Goal: Information Seeking & Learning: Learn about a topic

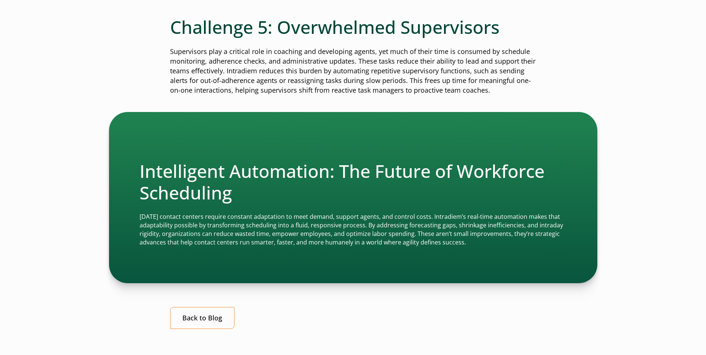
scroll to position [908, 0]
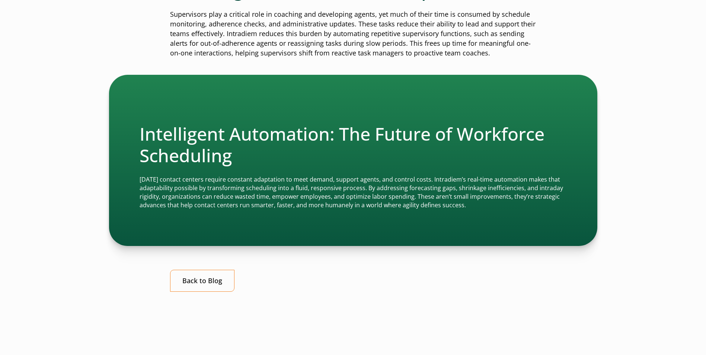
drag, startPoint x: 139, startPoint y: 179, endPoint x: 503, endPoint y: 205, distance: 365.1
click at [503, 205] on div "Intelligent Automation: The Future of Workforce Scheduling [DATE] contact cente…" at bounding box center [353, 160] width 488 height 171
drag, startPoint x: 503, startPoint y: 205, endPoint x: 496, endPoint y: 208, distance: 8.0
click at [496, 208] on div "Intelligent Automation: The Future of Workforce Scheduling [DATE] contact cente…" at bounding box center [352, 166] width 427 height 86
click at [175, 228] on div "Intelligent Automation: The Future of Workforce Scheduling [DATE] contact cente…" at bounding box center [353, 160] width 488 height 171
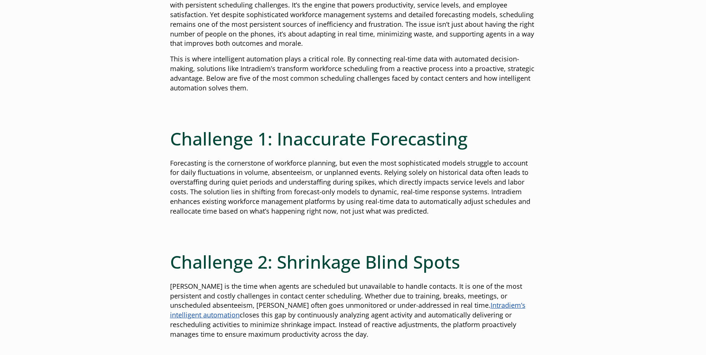
scroll to position [298, 0]
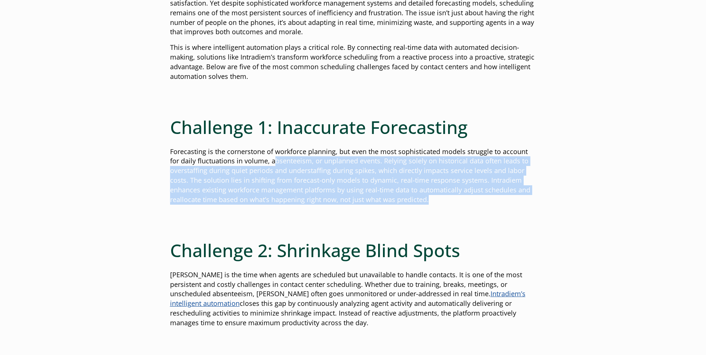
drag, startPoint x: 264, startPoint y: 162, endPoint x: 434, endPoint y: 200, distance: 174.2
click at [434, 200] on p "Forecasting is the cornerstone of workforce planning, but even the most sophist…" at bounding box center [353, 176] width 366 height 58
drag, startPoint x: 434, startPoint y: 200, endPoint x: 439, endPoint y: 202, distance: 4.7
click at [439, 201] on p "Forecasting is the cornerstone of workforce planning, but even the most sophist…" at bounding box center [353, 176] width 366 height 58
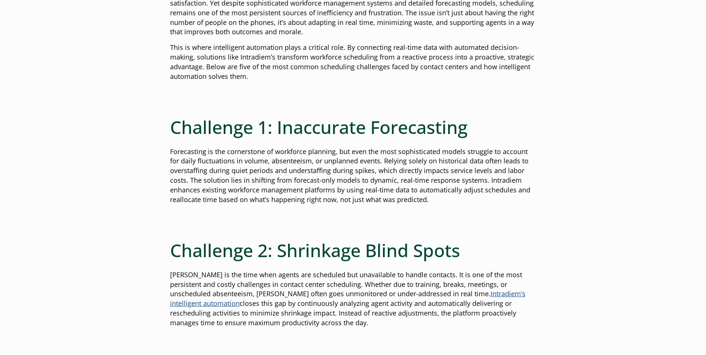
scroll to position [298, 0]
drag, startPoint x: 266, startPoint y: 126, endPoint x: 72, endPoint y: 118, distance: 194.0
drag, startPoint x: 72, startPoint y: 118, endPoint x: 152, endPoint y: 175, distance: 98.1
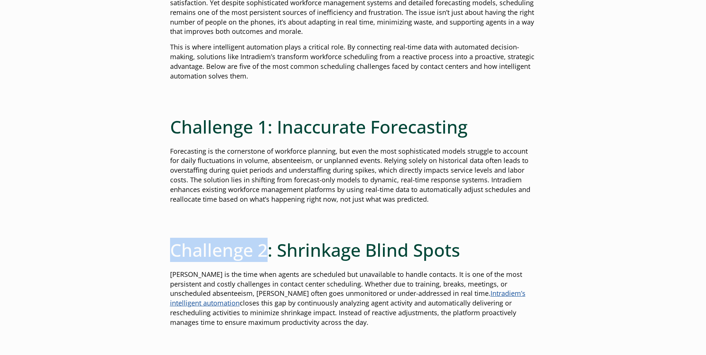
drag, startPoint x: 268, startPoint y: 251, endPoint x: 89, endPoint y: 244, distance: 179.4
drag, startPoint x: 89, startPoint y: 244, endPoint x: 84, endPoint y: 251, distance: 8.3
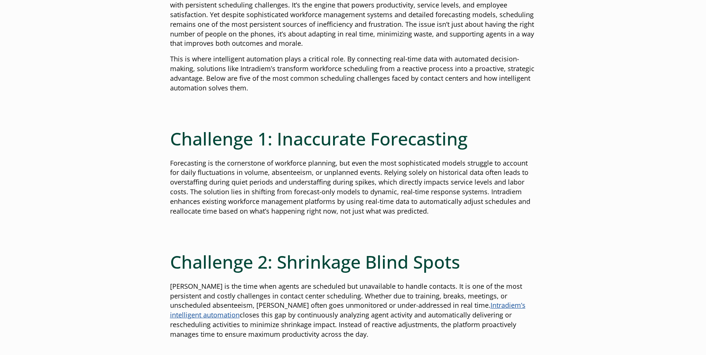
scroll to position [298, 0]
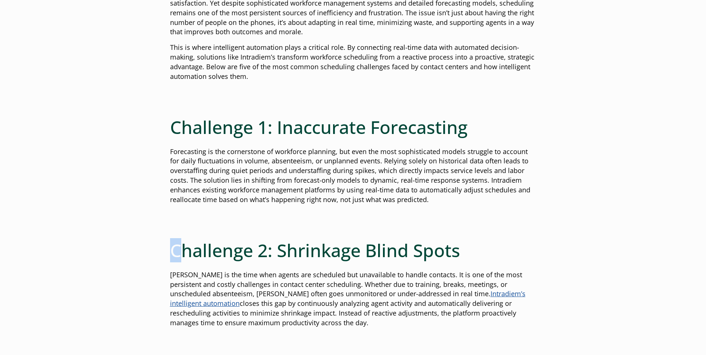
drag, startPoint x: 184, startPoint y: 224, endPoint x: 138, endPoint y: 231, distance: 46.7
drag, startPoint x: 138, startPoint y: 231, endPoint x: 200, endPoint y: 225, distance: 62.4
drag, startPoint x: 196, startPoint y: 227, endPoint x: 151, endPoint y: 238, distance: 46.4
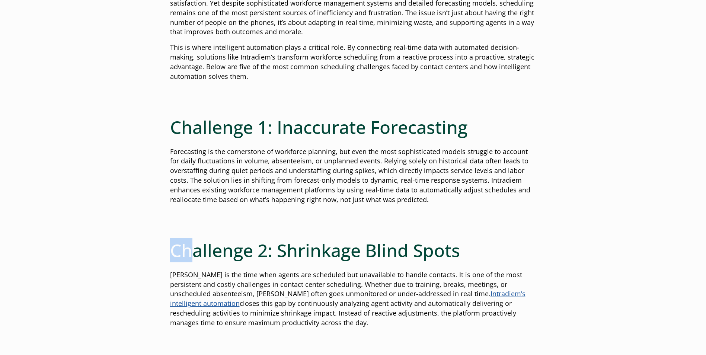
drag, startPoint x: 151, startPoint y: 238, endPoint x: 216, endPoint y: 225, distance: 66.7
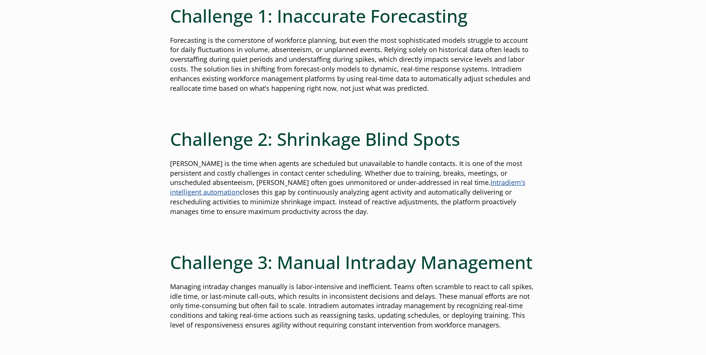
scroll to position [409, 0]
drag, startPoint x: 200, startPoint y: 195, endPoint x: 359, endPoint y: 209, distance: 159.0
click at [359, 209] on p "[PERSON_NAME] is the time when agents are scheduled but unavailable to handle c…" at bounding box center [353, 187] width 366 height 58
drag, startPoint x: 359, startPoint y: 209, endPoint x: 320, endPoint y: 207, distance: 38.7
click at [320, 207] on p "[PERSON_NAME] is the time when agents are scheduled but unavailable to handle c…" at bounding box center [353, 187] width 366 height 58
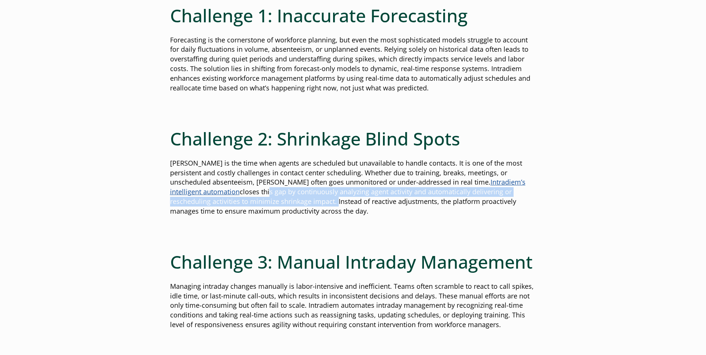
drag, startPoint x: 198, startPoint y: 189, endPoint x: 255, endPoint y: 201, distance: 58.9
click at [255, 201] on p "[PERSON_NAME] is the time when agents are scheduled but unavailable to handle c…" at bounding box center [353, 187] width 366 height 58
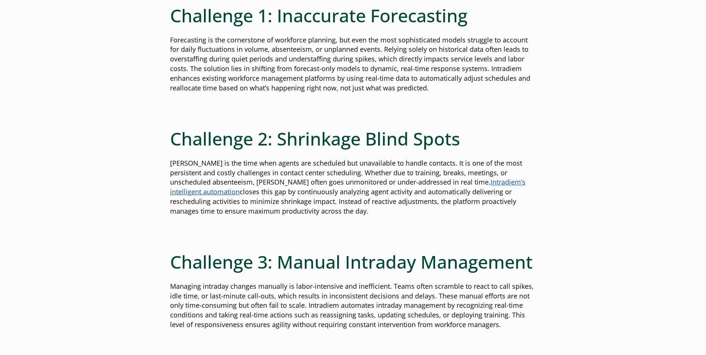
drag, startPoint x: 255, startPoint y: 201, endPoint x: 289, endPoint y: 210, distance: 35.1
click at [289, 210] on p "[PERSON_NAME] is the time when agents are scheduled but unavailable to handle c…" at bounding box center [353, 187] width 366 height 58
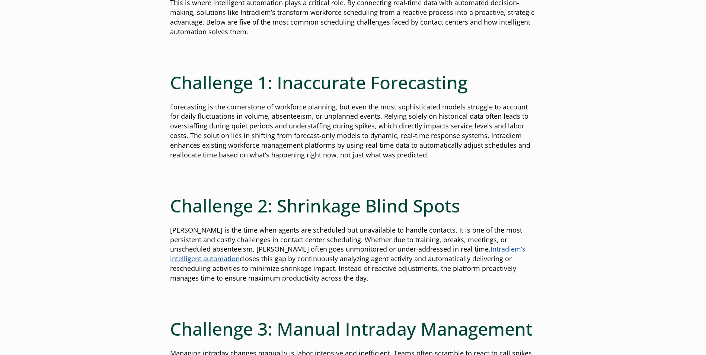
scroll to position [372, 0]
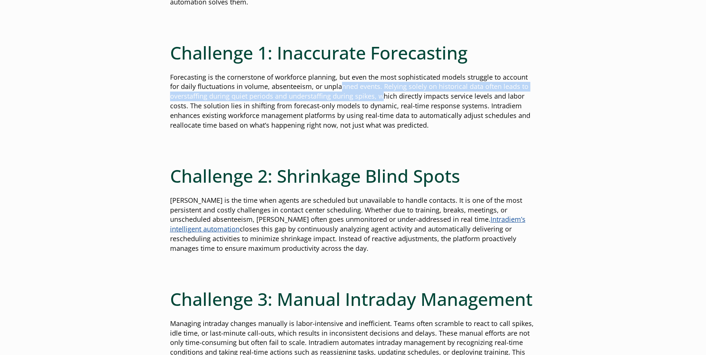
drag, startPoint x: 328, startPoint y: 82, endPoint x: 380, endPoint y: 96, distance: 54.1
click at [380, 96] on p "Forecasting is the cornerstone of workforce planning, but even the most sophist…" at bounding box center [353, 102] width 366 height 58
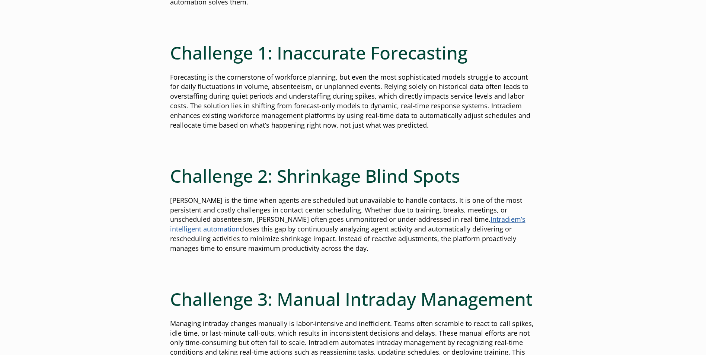
drag, startPoint x: 380, startPoint y: 96, endPoint x: 383, endPoint y: 109, distance: 14.2
click at [383, 109] on p "Forecasting is the cornerstone of workforce planning, but even the most sophist…" at bounding box center [353, 102] width 366 height 58
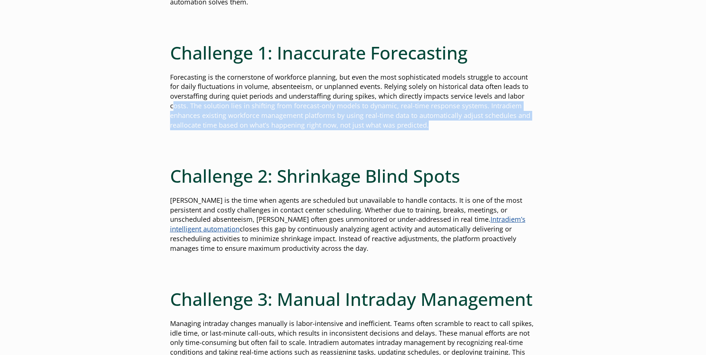
drag, startPoint x: 172, startPoint y: 108, endPoint x: 460, endPoint y: 122, distance: 288.2
click at [460, 122] on p "Forecasting is the cornerstone of workforce planning, but even the most sophist…" at bounding box center [353, 102] width 366 height 58
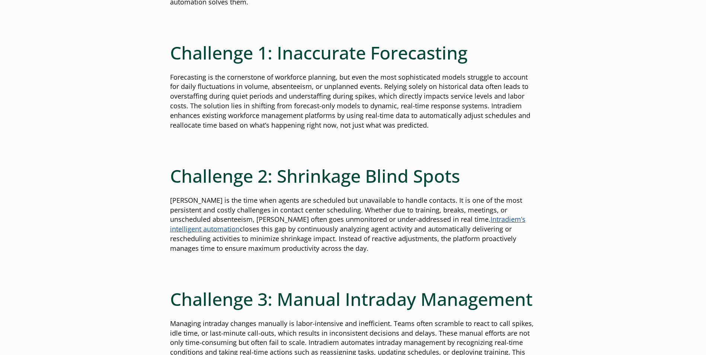
drag, startPoint x: 460, startPoint y: 122, endPoint x: 443, endPoint y: 131, distance: 19.8
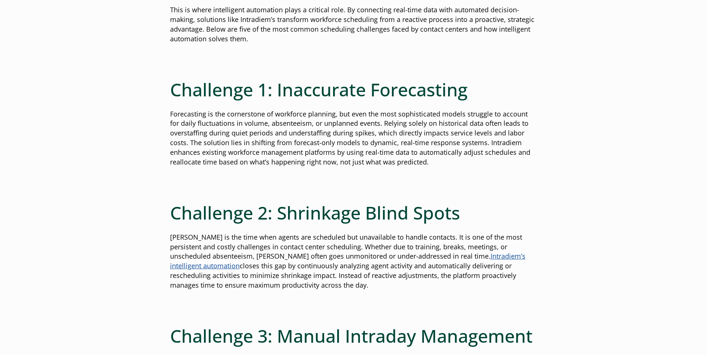
scroll to position [335, 0]
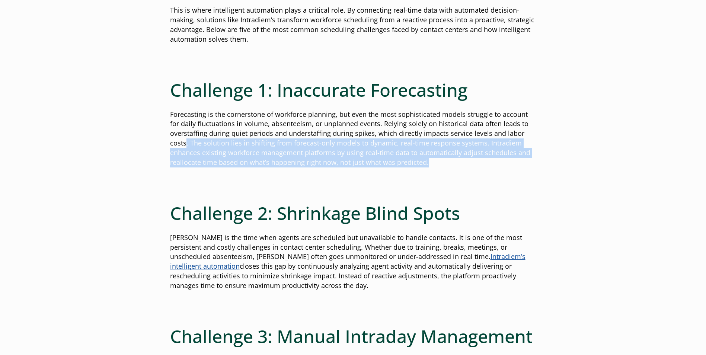
drag, startPoint x: 186, startPoint y: 146, endPoint x: 473, endPoint y: 163, distance: 287.7
click at [473, 163] on p "Forecasting is the cornerstone of workforce planning, but even the most sophist…" at bounding box center [353, 139] width 366 height 58
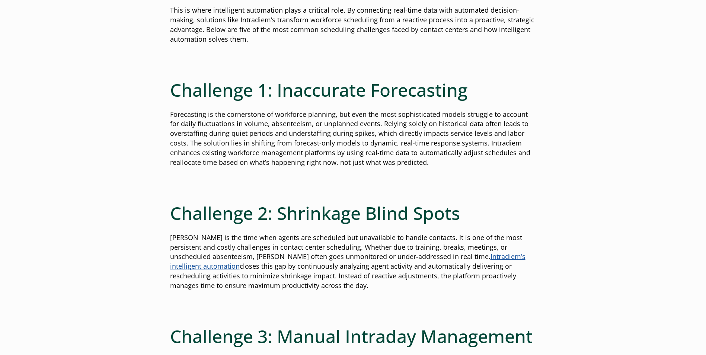
drag, startPoint x: 473, startPoint y: 163, endPoint x: 458, endPoint y: 169, distance: 16.4
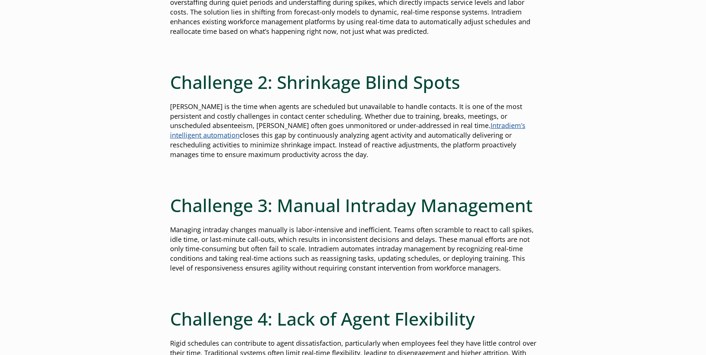
scroll to position [521, 0]
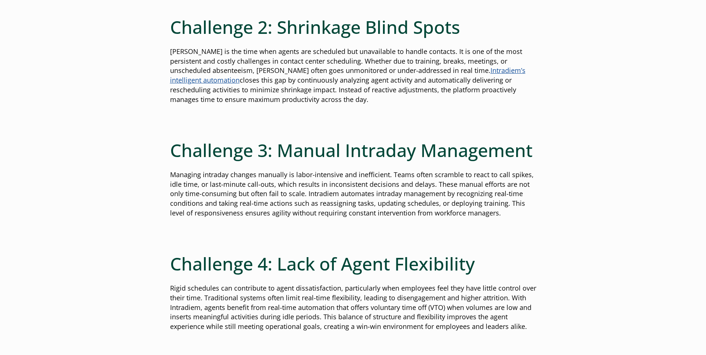
drag, startPoint x: 166, startPoint y: 51, endPoint x: 335, endPoint y: 104, distance: 177.2
click at [335, 104] on div "5 Common Workforce Scheduling Challenges and Solutions Published: [DATE] | By: …" at bounding box center [353, 251] width 536 height 1367
drag, startPoint x: 335, startPoint y: 104, endPoint x: 311, endPoint y: 97, distance: 25.7
click at [311, 97] on p "[PERSON_NAME] is the time when agents are scheduled but unavailable to handle c…" at bounding box center [353, 76] width 366 height 58
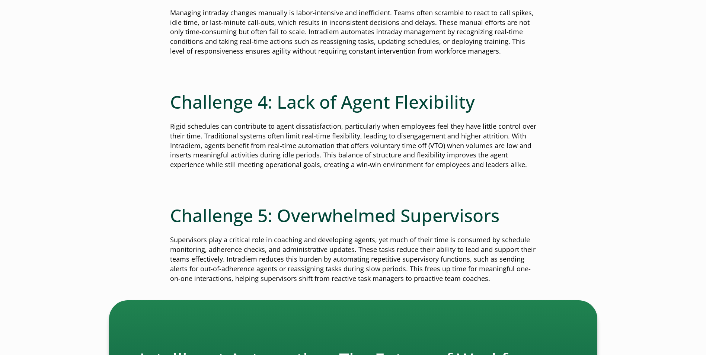
scroll to position [669, 0]
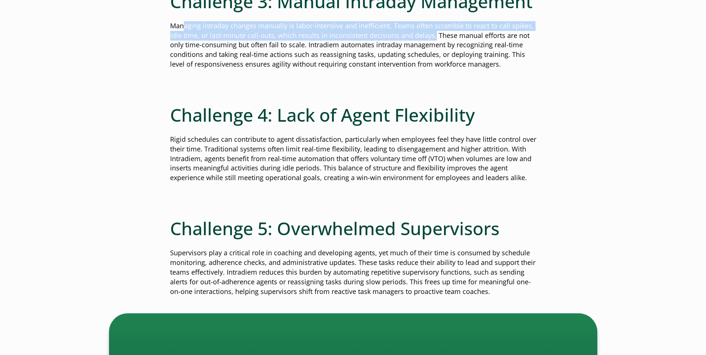
drag, startPoint x: 182, startPoint y: 30, endPoint x: 431, endPoint y: 37, distance: 249.3
click at [431, 37] on p "Managing intraday changes manually is labor-intensive and inefficient. Teams of…" at bounding box center [353, 45] width 366 height 48
click at [147, 34] on div "5 Common Workforce Scheduling Challenges and Solutions Published: [DATE] | By: …" at bounding box center [353, 102] width 536 height 1367
drag, startPoint x: 171, startPoint y: 22, endPoint x: 433, endPoint y: 36, distance: 261.9
click at [433, 36] on p "Managing intraday changes manually is labor-intensive and inefficient. Teams of…" at bounding box center [353, 45] width 366 height 48
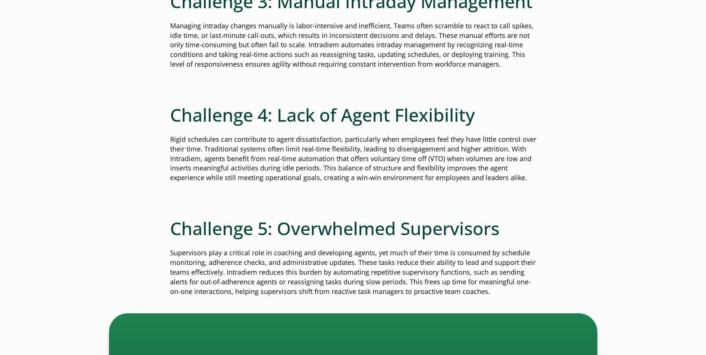
click at [242, 105] on h2 "Challenge 4: Lack of Agent Flexibility" at bounding box center [353, 115] width 366 height 22
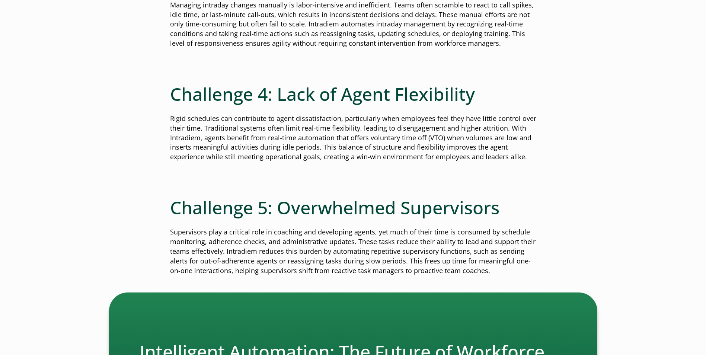
scroll to position [707, 0]
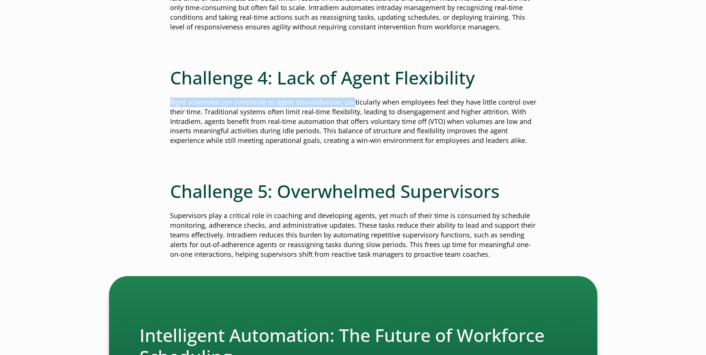
drag, startPoint x: 159, startPoint y: 97, endPoint x: 352, endPoint y: 106, distance: 193.3
click at [353, 106] on div "5 Common Workforce Scheduling Challenges and Solutions Published: [DATE] | By: …" at bounding box center [353, 65] width 536 height 1367
click at [172, 133] on p "Rigid schedules can contribute to agent dissatisfaction, particularly when empl…" at bounding box center [353, 121] width 366 height 48
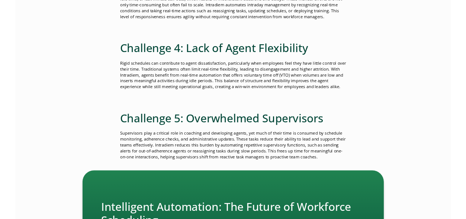
scroll to position [707, 0]
